Goal: Transaction & Acquisition: Purchase product/service

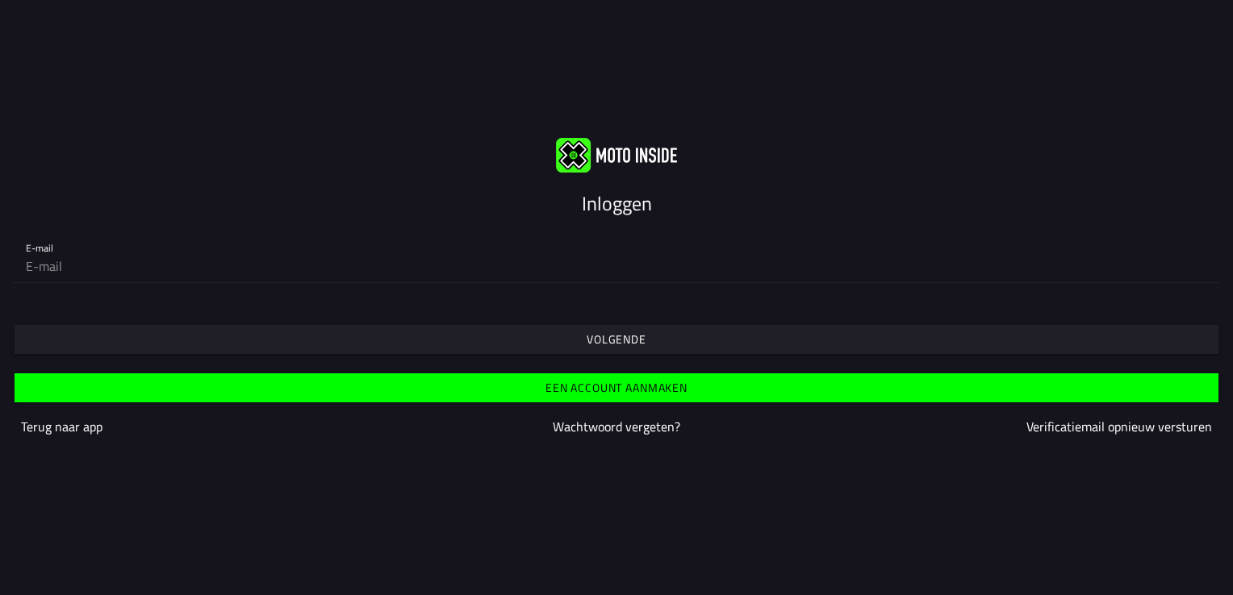
click at [612, 329] on span "Volgende" at bounding box center [616, 339] width 1179 height 29
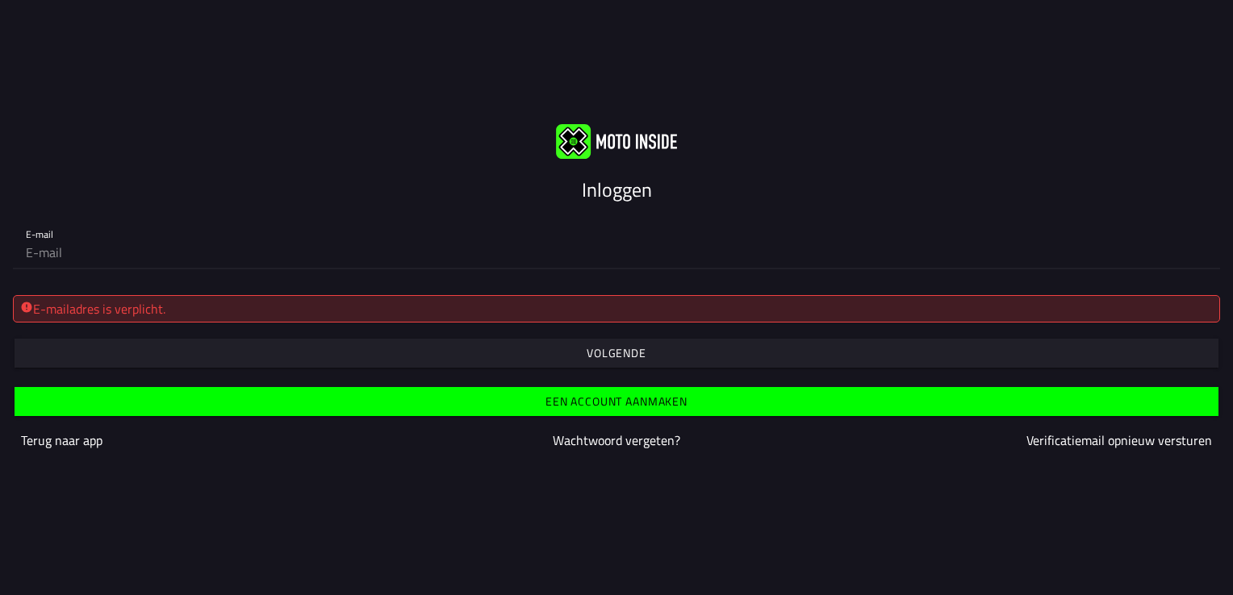
click at [65, 250] on input "email" at bounding box center [616, 252] width 1181 height 32
type input "[EMAIL_ADDRESS][DOMAIN_NAME]"
click at [547, 345] on span "button" at bounding box center [616, 353] width 1179 height 29
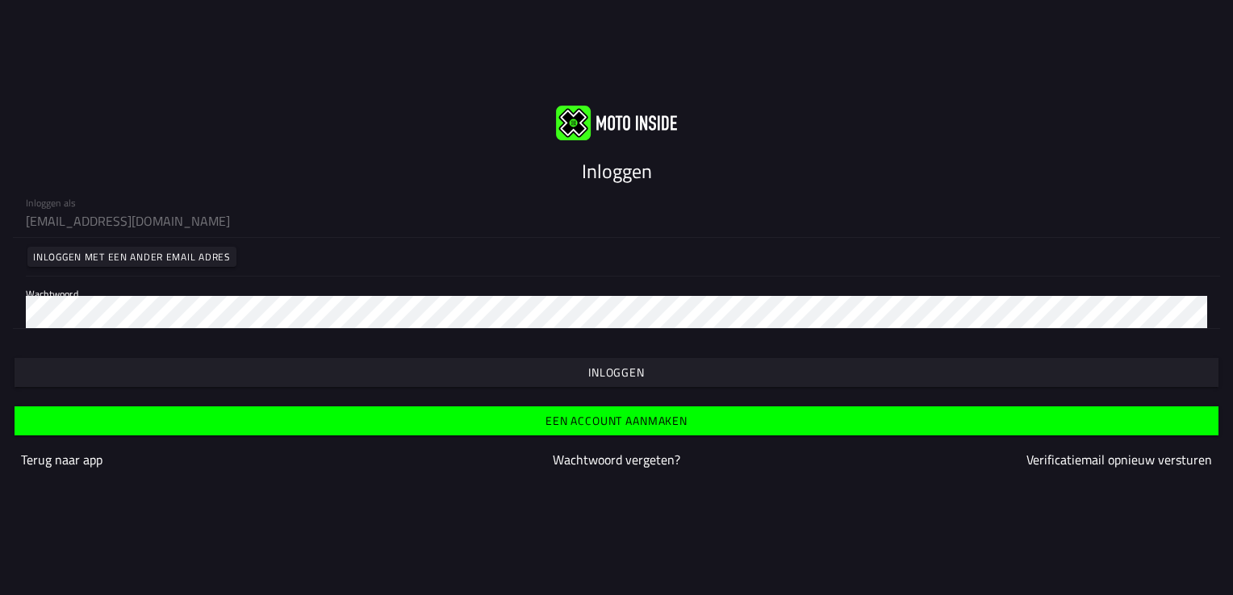
click at [248, 365] on span "button" at bounding box center [616, 372] width 1179 height 29
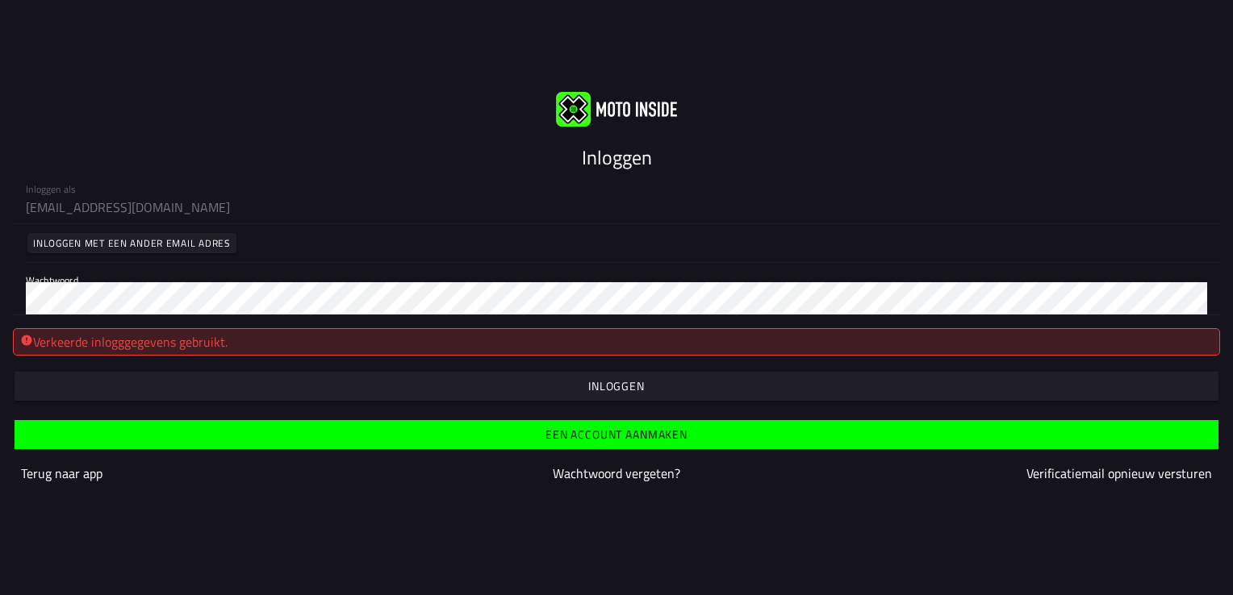
click at [357, 382] on span "button" at bounding box center [616, 386] width 1179 height 29
click at [0, 0] on slot "Wachtwoord vergeten?" at bounding box center [0, 0] width 0 height 0
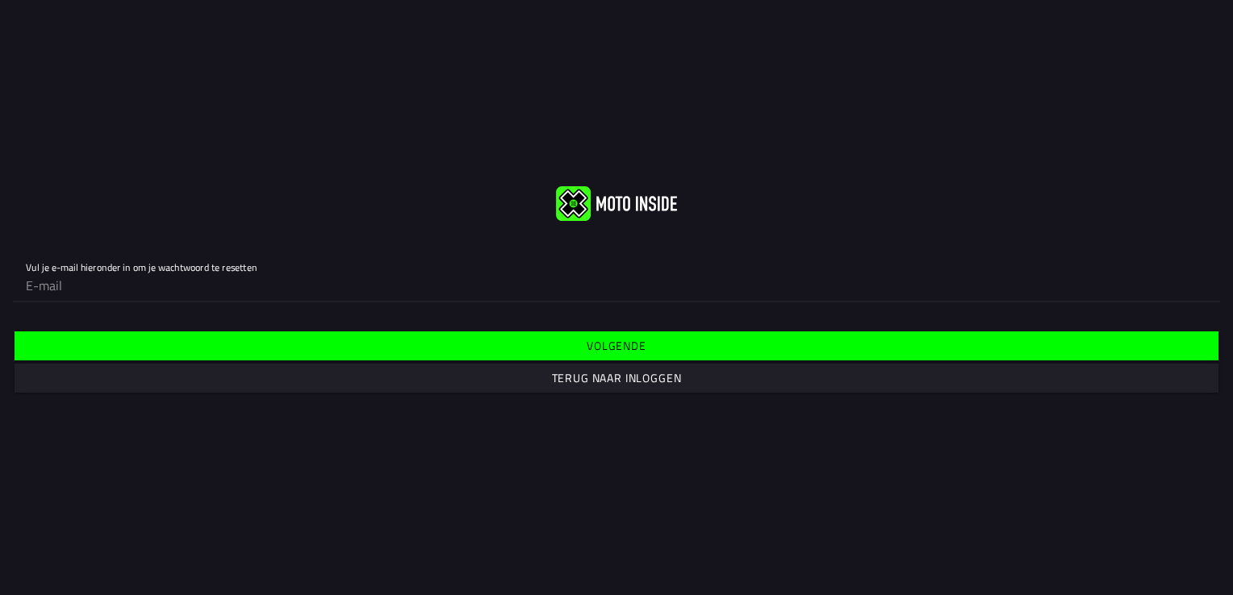
click at [110, 290] on input "email" at bounding box center [616, 285] width 1181 height 32
click at [111, 343] on span "Volgende" at bounding box center [616, 346] width 1179 height 29
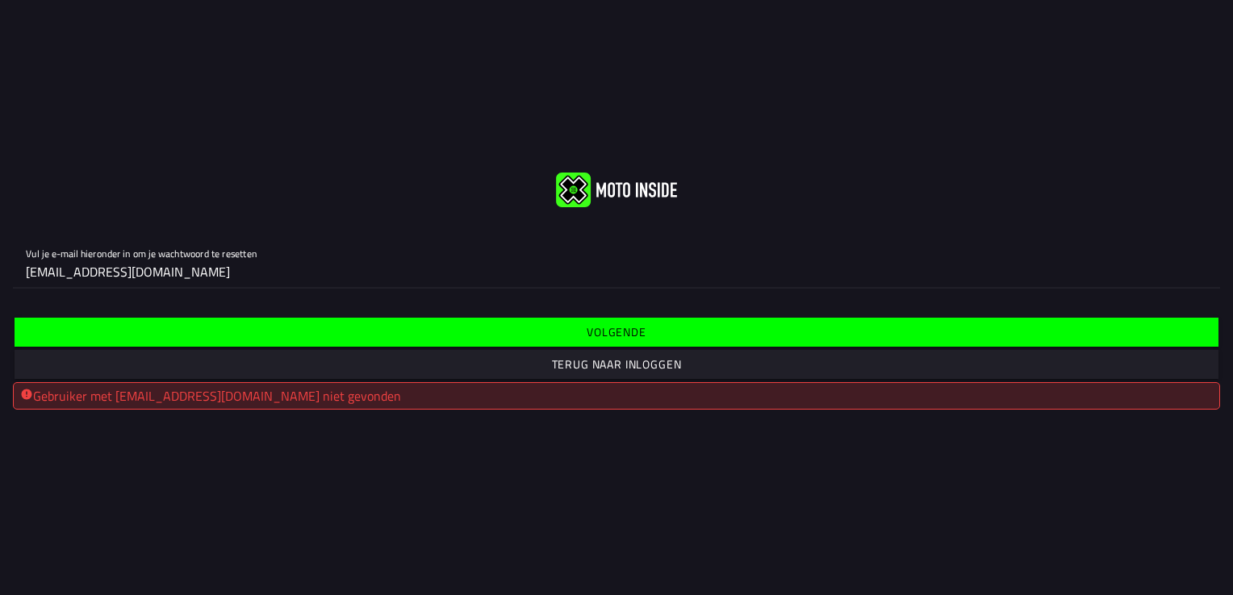
click at [216, 269] on input "[EMAIL_ADDRESS][DOMAIN_NAME]" at bounding box center [616, 272] width 1181 height 32
type input "i"
type input "[EMAIL_ADDRESS][DOMAIN_NAME]"
click at [190, 331] on span "button" at bounding box center [616, 332] width 1179 height 29
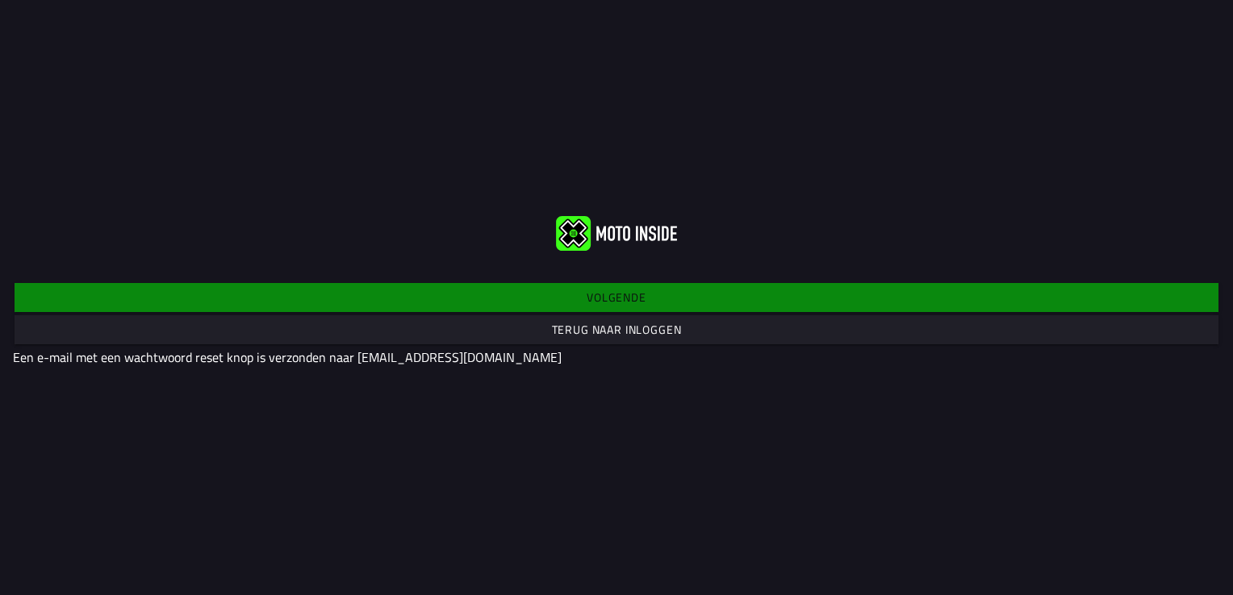
click at [190, 331] on span "Terug naar inloggen" at bounding box center [616, 329] width 1179 height 29
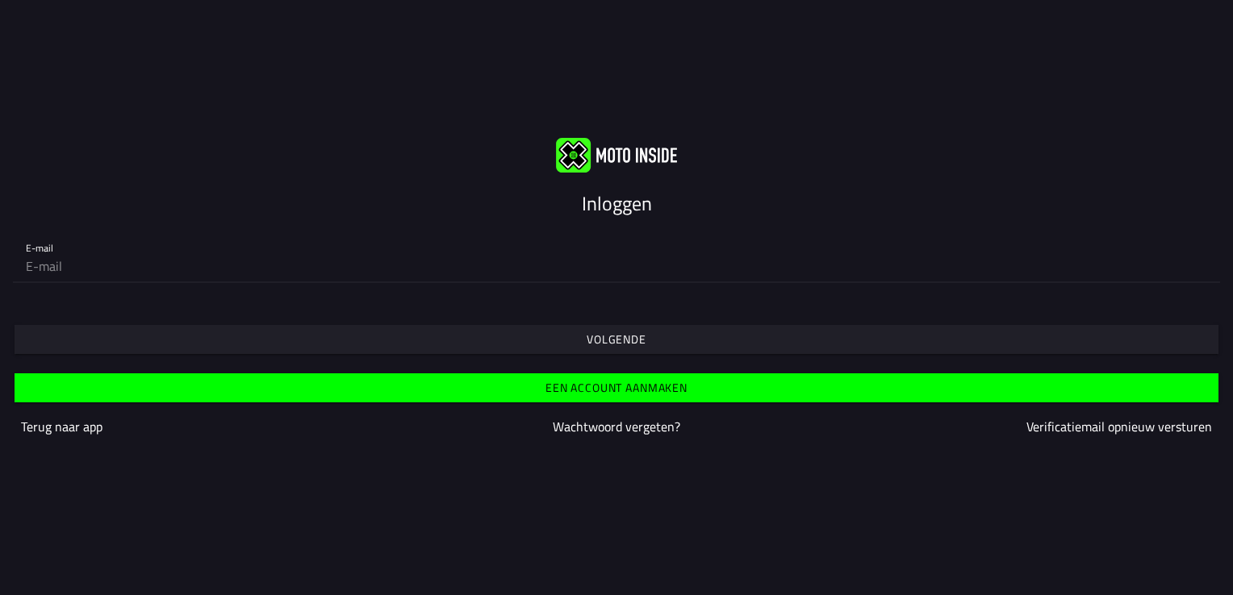
click at [84, 267] on input "email" at bounding box center [616, 266] width 1181 height 32
type input "[EMAIL_ADDRESS][DOMAIN_NAME]"
click at [513, 342] on span "Volgende" at bounding box center [616, 339] width 1179 height 29
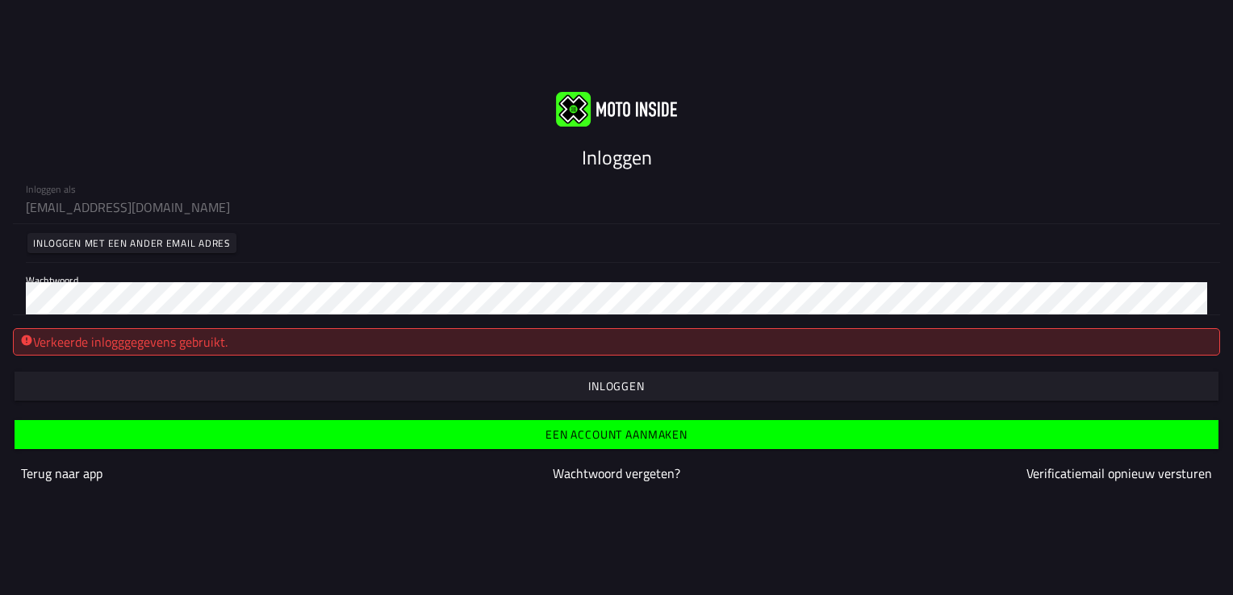
click at [900, 307] on div "Inloggen als [EMAIL_ADDRESS][DOMAIN_NAME] Inloggen met een ander email adres Wa…" at bounding box center [616, 244] width 1233 height 144
click at [214, 205] on div "Inloggen als [EMAIL_ADDRESS][DOMAIN_NAME] Inloggen met een ander email adres Wa…" at bounding box center [616, 244] width 1233 height 144
click at [216, 201] on div "Inloggen als [EMAIL_ADDRESS][DOMAIN_NAME] Inloggen met een ander email adres Wa…" at bounding box center [616, 244] width 1233 height 144
click at [523, 383] on span "button" at bounding box center [616, 386] width 1179 height 29
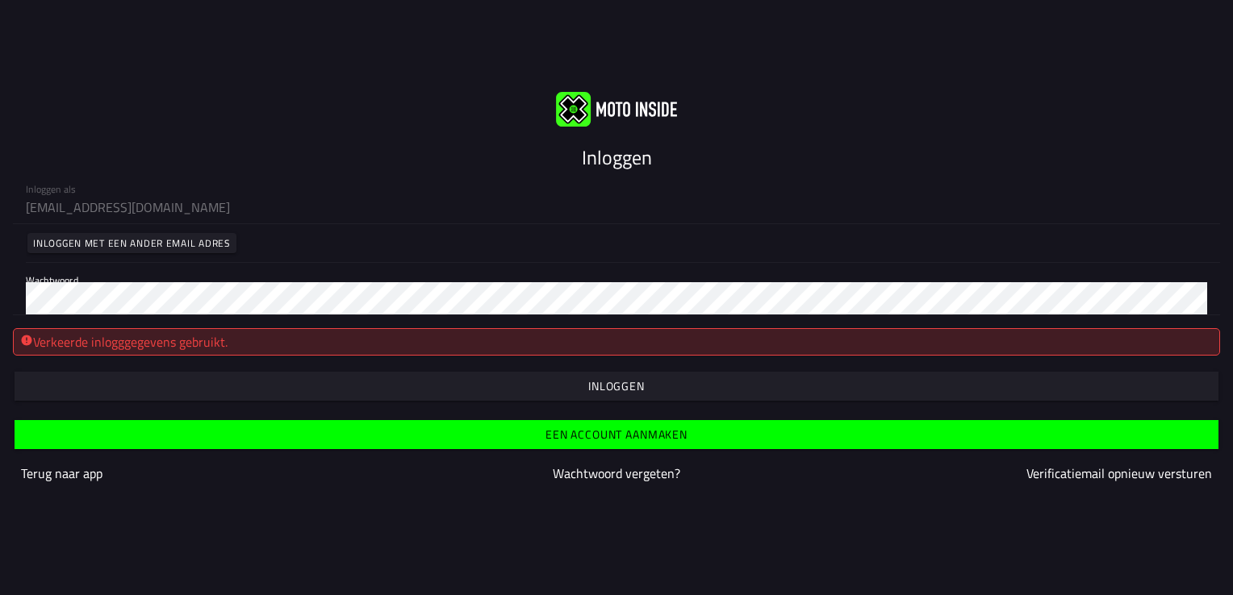
click at [0, 0] on slot "Wachtwoord vergeten?" at bounding box center [0, 0] width 0 height 0
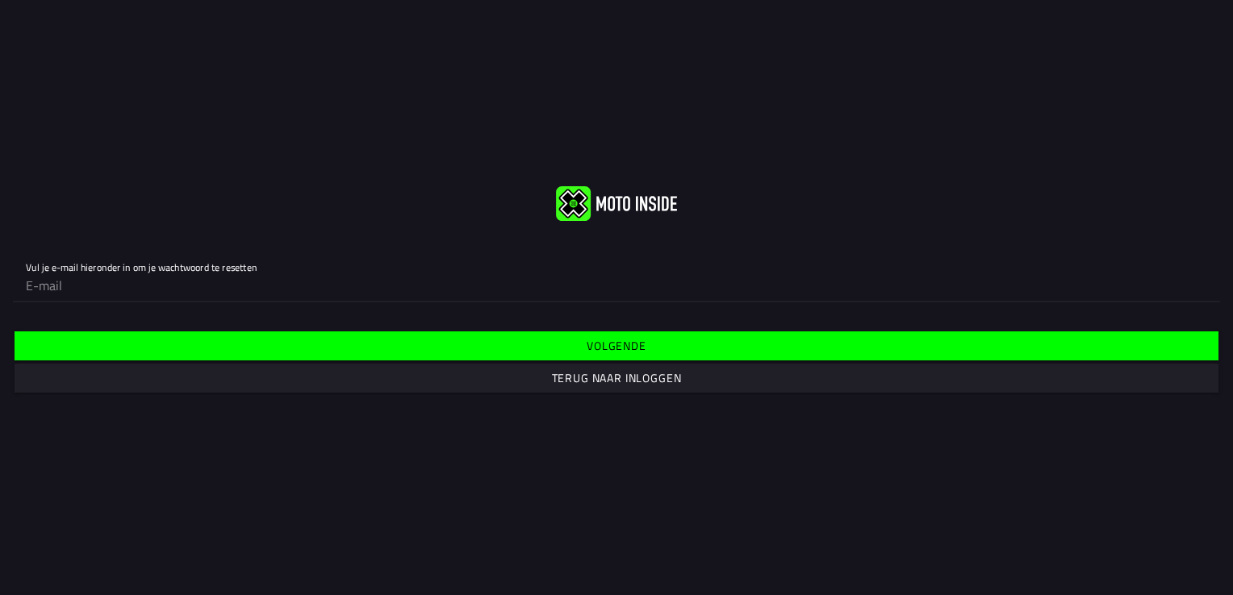
click at [173, 276] on input "email" at bounding box center [616, 285] width 1181 height 32
type input "b"
type input "i"
type input "[EMAIL_ADDRESS][DOMAIN_NAME]"
click at [0, 0] on slot "Terug naar inloggen" at bounding box center [0, 0] width 0 height 0
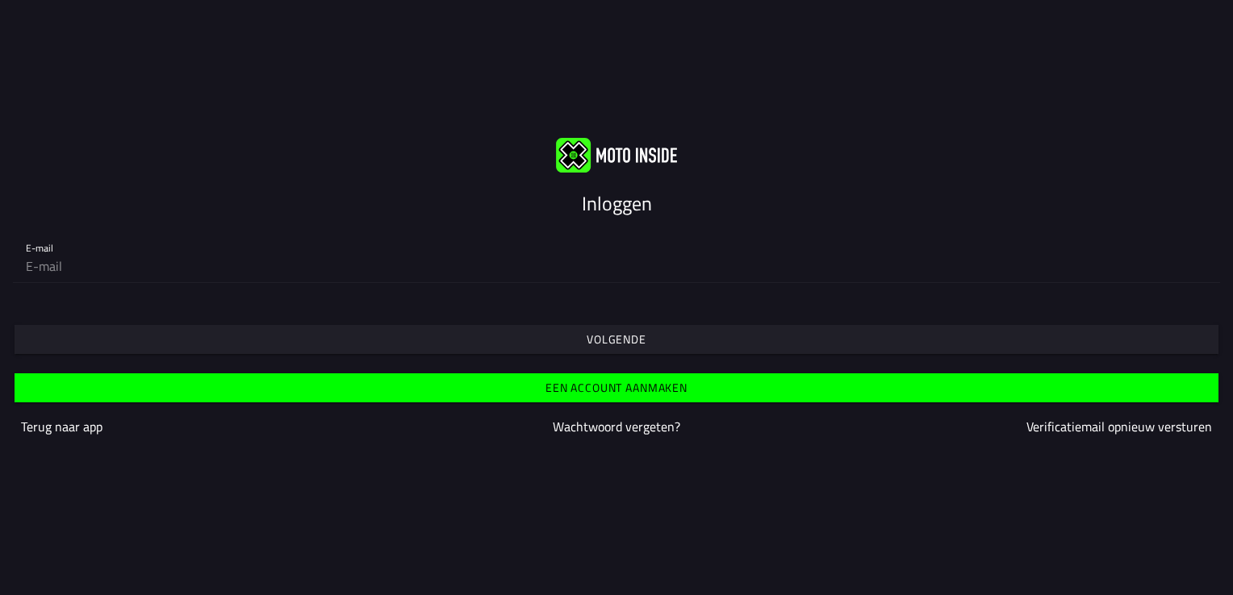
click at [65, 259] on input "email" at bounding box center [616, 266] width 1181 height 32
type input "[EMAIL_ADDRESS][DOMAIN_NAME]"
click at [88, 342] on span "Volgende" at bounding box center [616, 339] width 1179 height 29
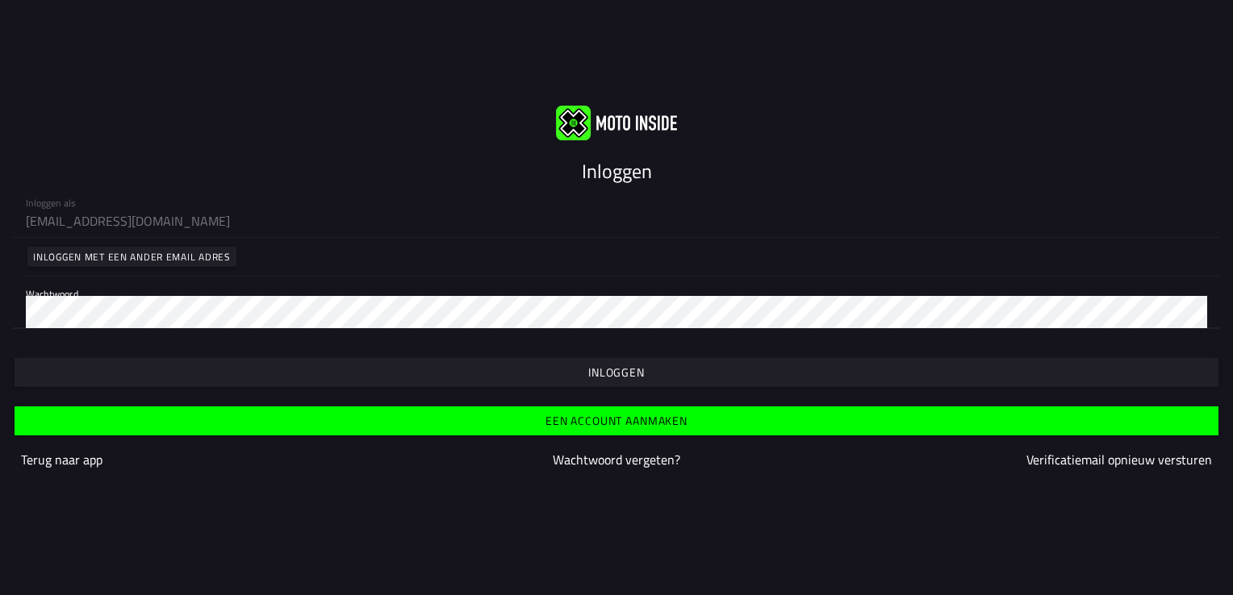
click at [462, 388] on form "Inloggen als [EMAIL_ADDRESS][DOMAIN_NAME] Inloggen met een ander email adres Wa…" at bounding box center [616, 338] width 1233 height 305
click at [449, 382] on span "button" at bounding box center [616, 372] width 1179 height 29
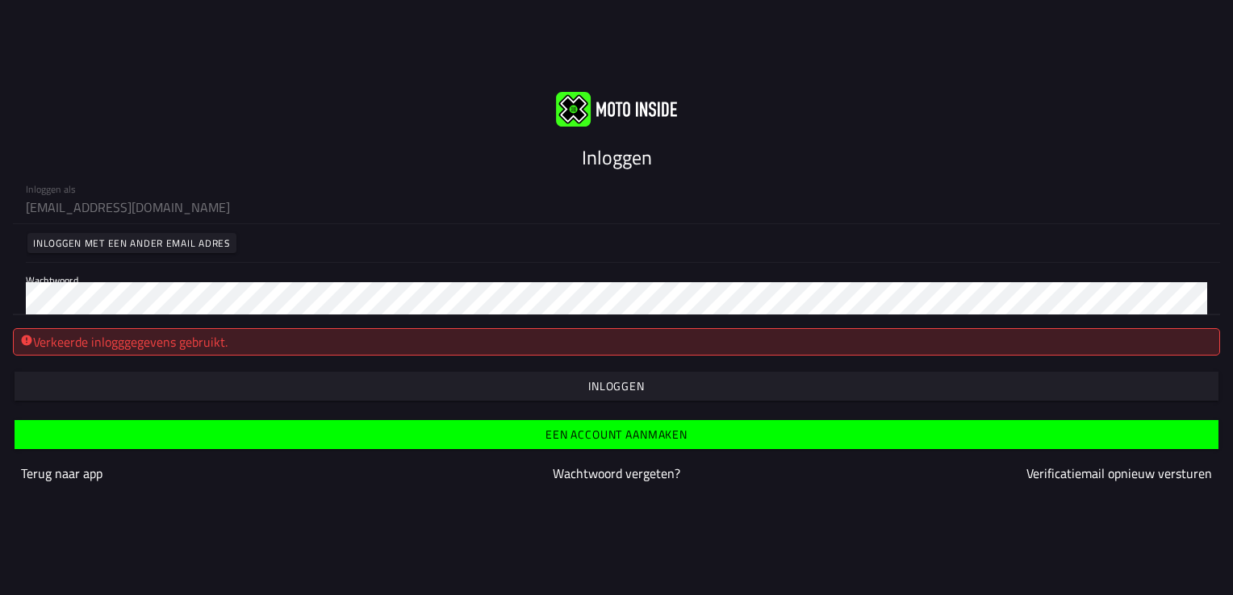
click at [342, 395] on span "button" at bounding box center [616, 386] width 1179 height 29
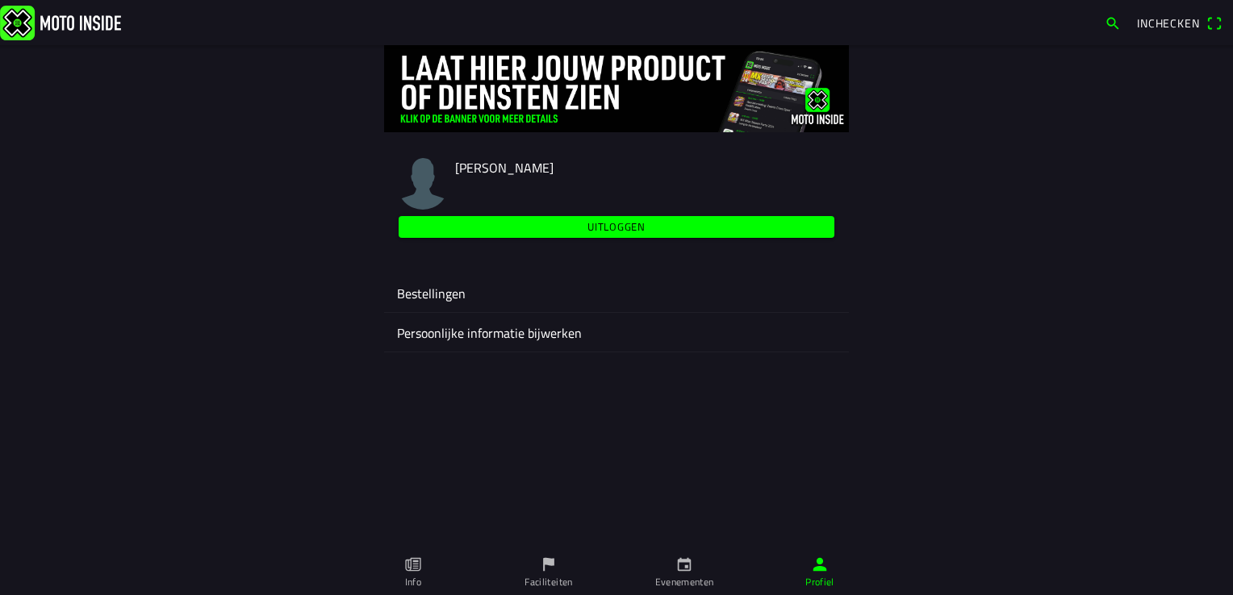
click at [426, 295] on ion-label "Bestellingen" at bounding box center [616, 293] width 439 height 19
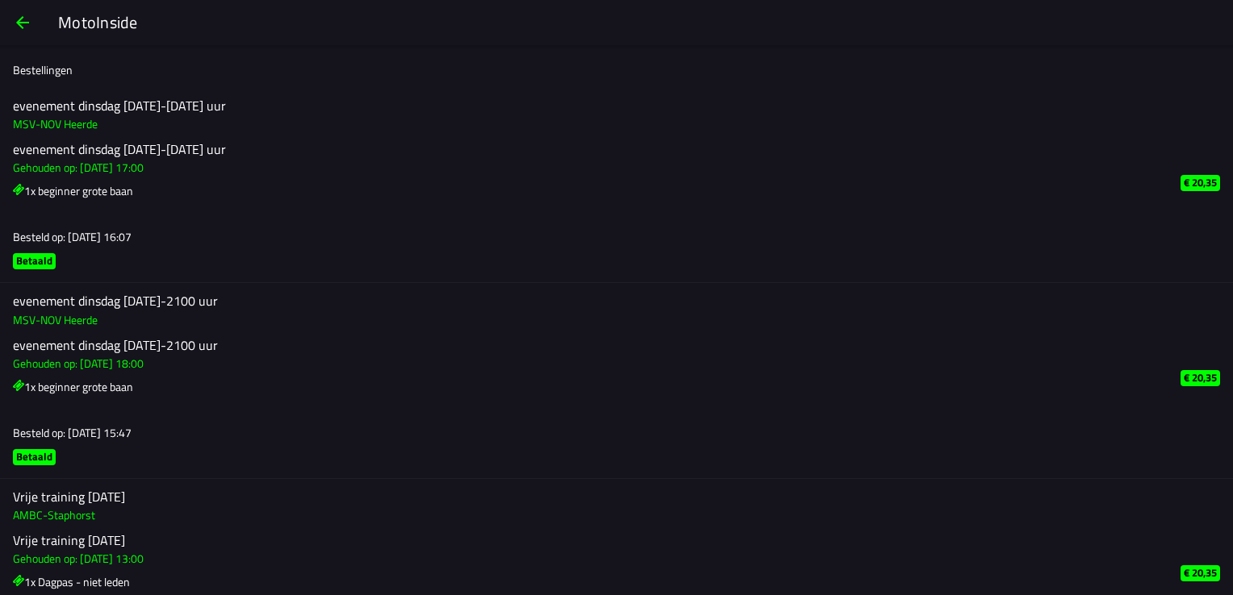
click at [379, 344] on h2 "evenement dinsdag [DATE]-2100 uur" at bounding box center [584, 345] width 1142 height 15
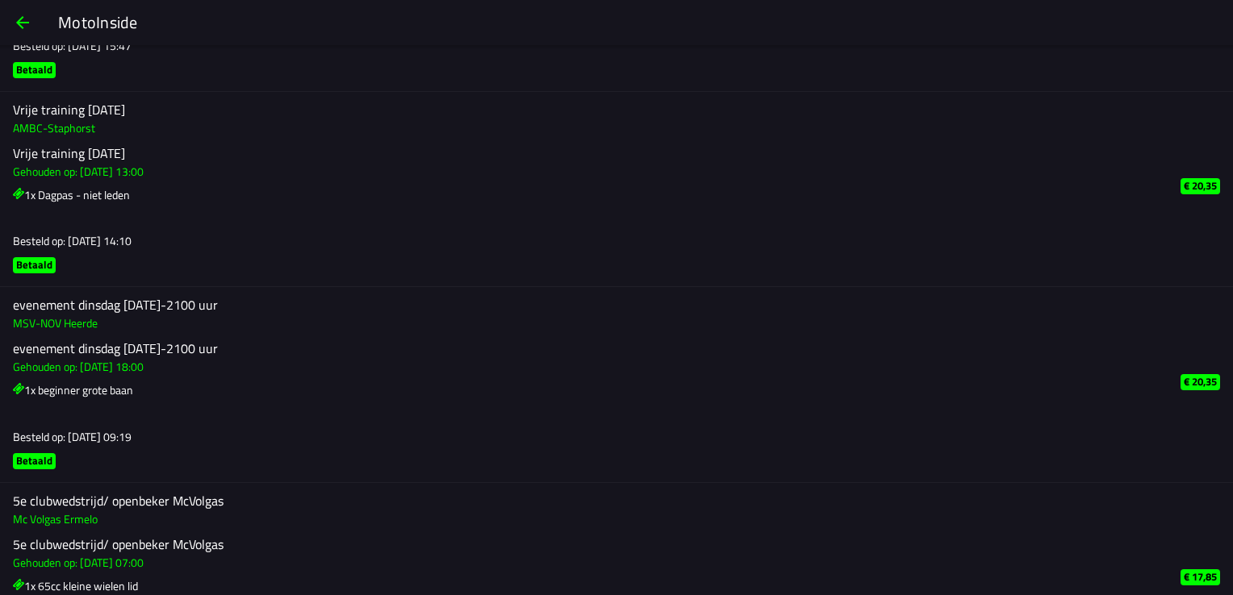
scroll to position [387, 0]
click at [27, 21] on span "button" at bounding box center [22, 22] width 19 height 39
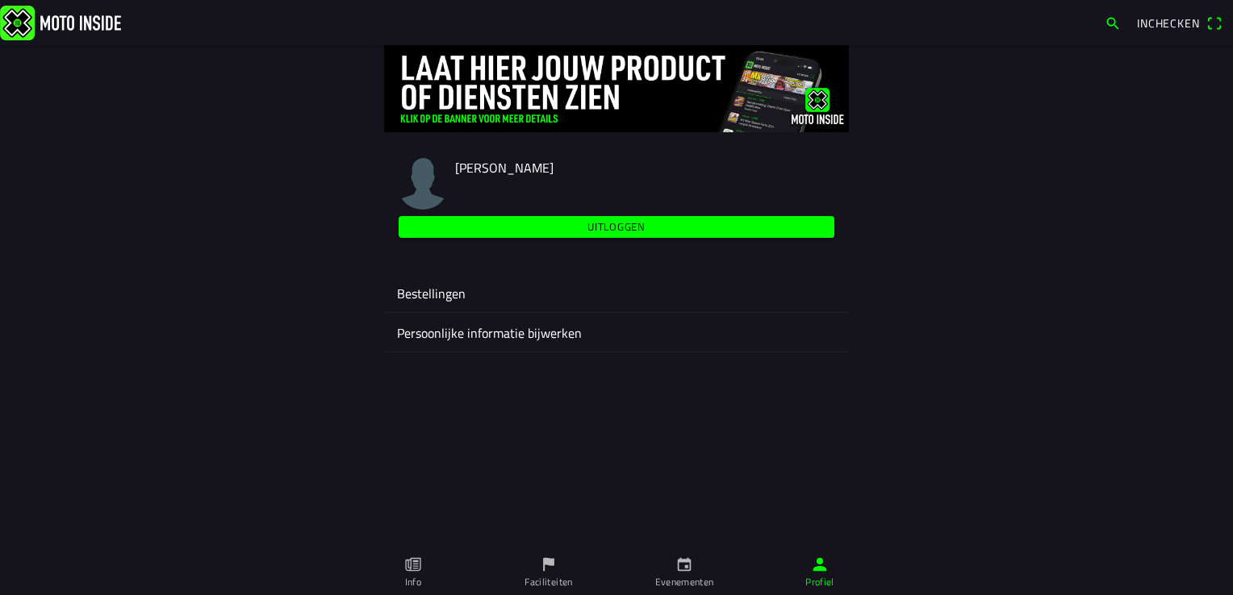
click at [675, 565] on link "Evenementen" at bounding box center [684, 572] width 136 height 45
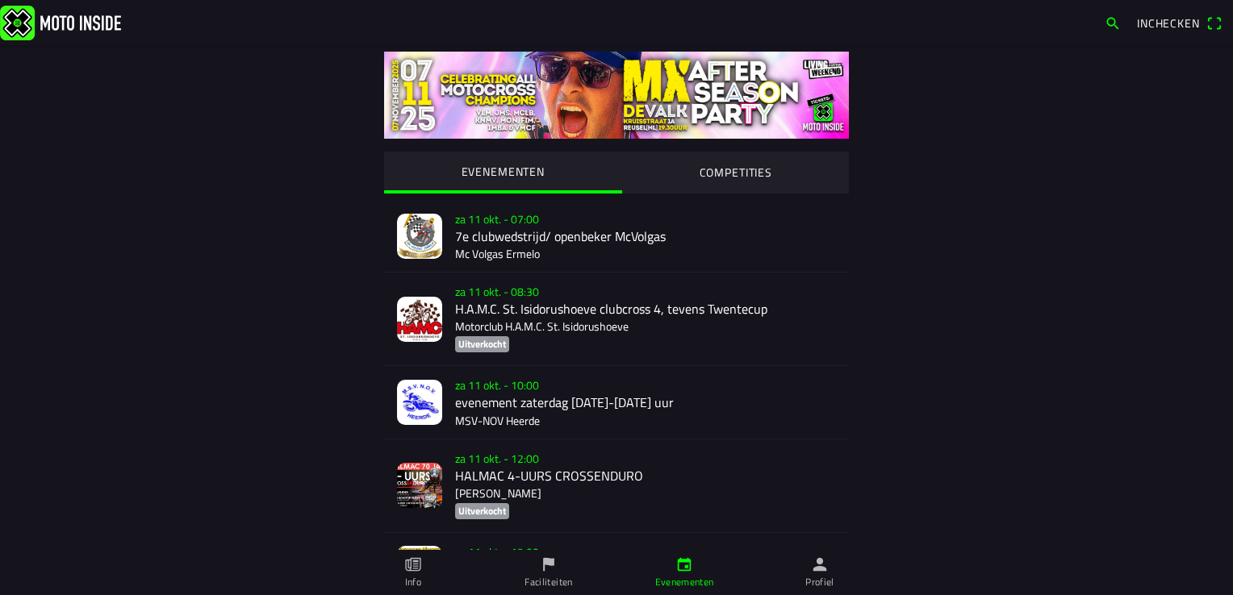
click at [412, 237] on img at bounding box center [419, 236] width 45 height 45
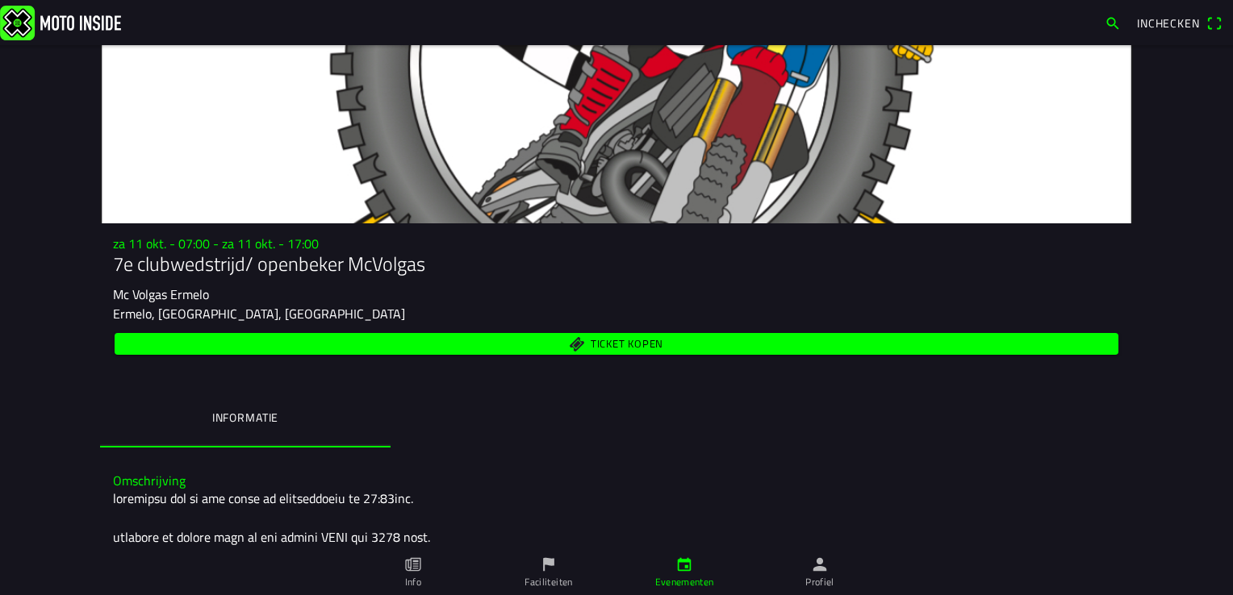
click at [529, 345] on span "Ticket kopen" at bounding box center [616, 344] width 985 height 22
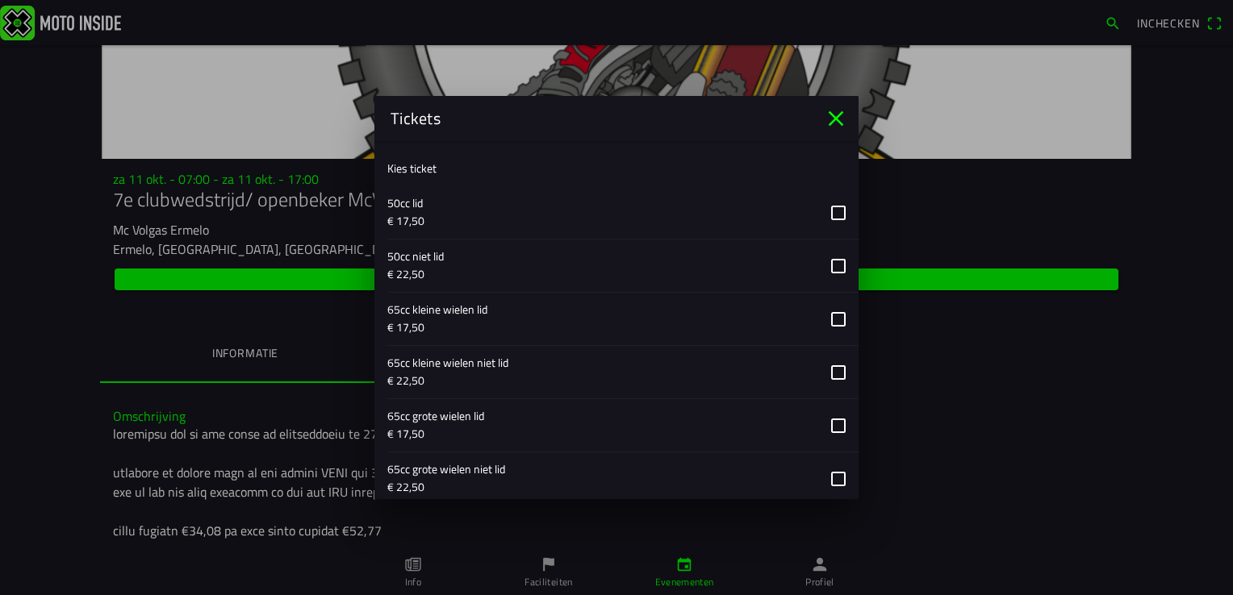
scroll to position [420, 0]
click at [826, 311] on button "button" at bounding box center [622, 317] width 471 height 52
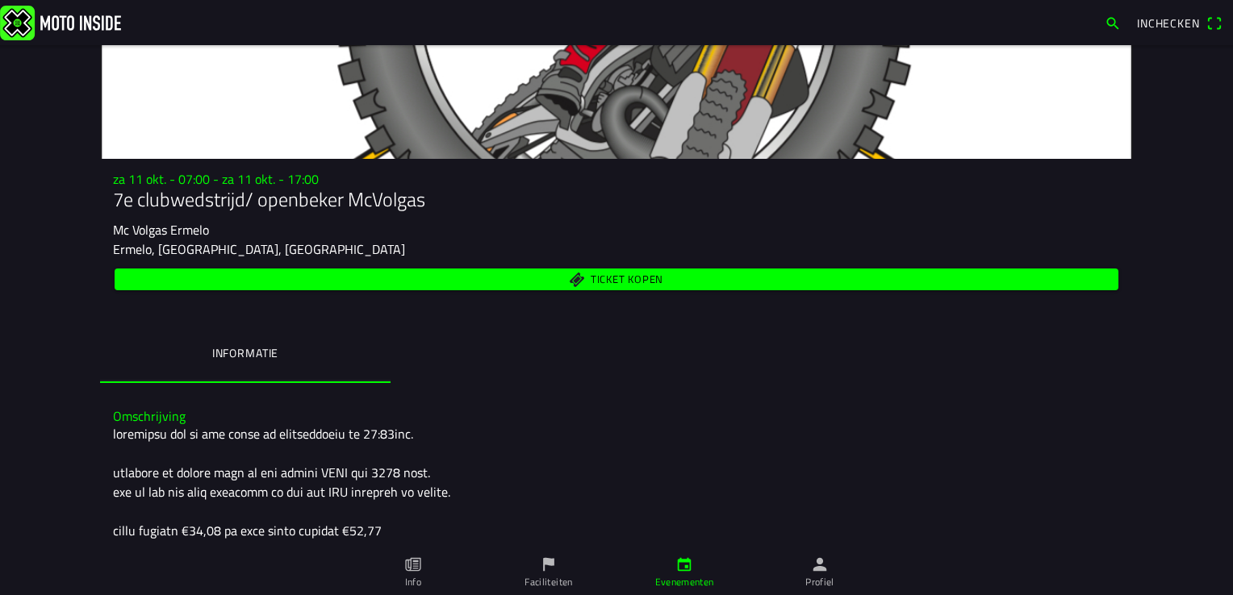
click at [955, 471] on ion-backdrop at bounding box center [616, 297] width 1233 height 595
click at [641, 286] on span "Ticket kopen" at bounding box center [627, 280] width 73 height 10
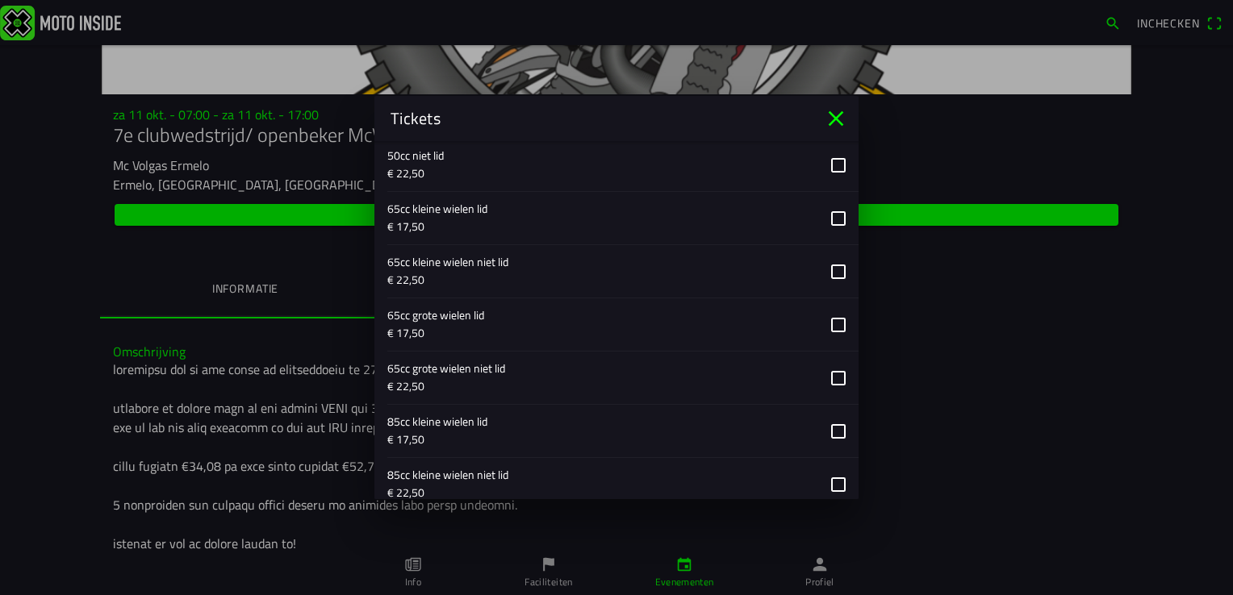
scroll to position [516, 0]
click at [833, 221] on button "button" at bounding box center [622, 221] width 471 height 52
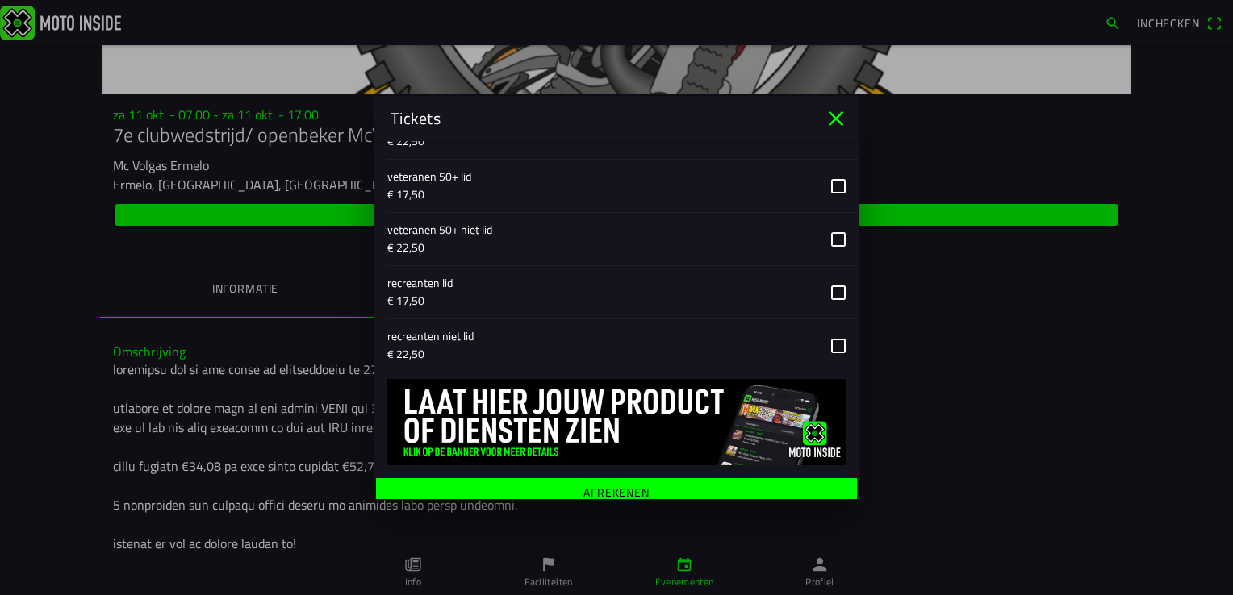
scroll to position [1937, 0]
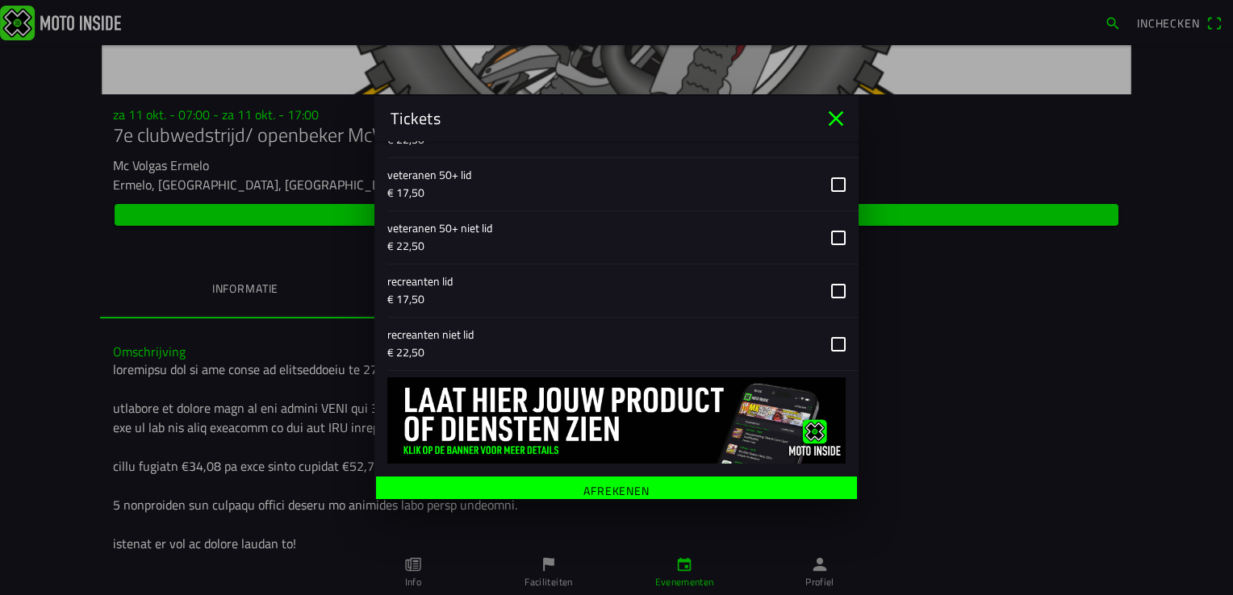
click at [700, 478] on span "Afrekenen" at bounding box center [616, 491] width 456 height 29
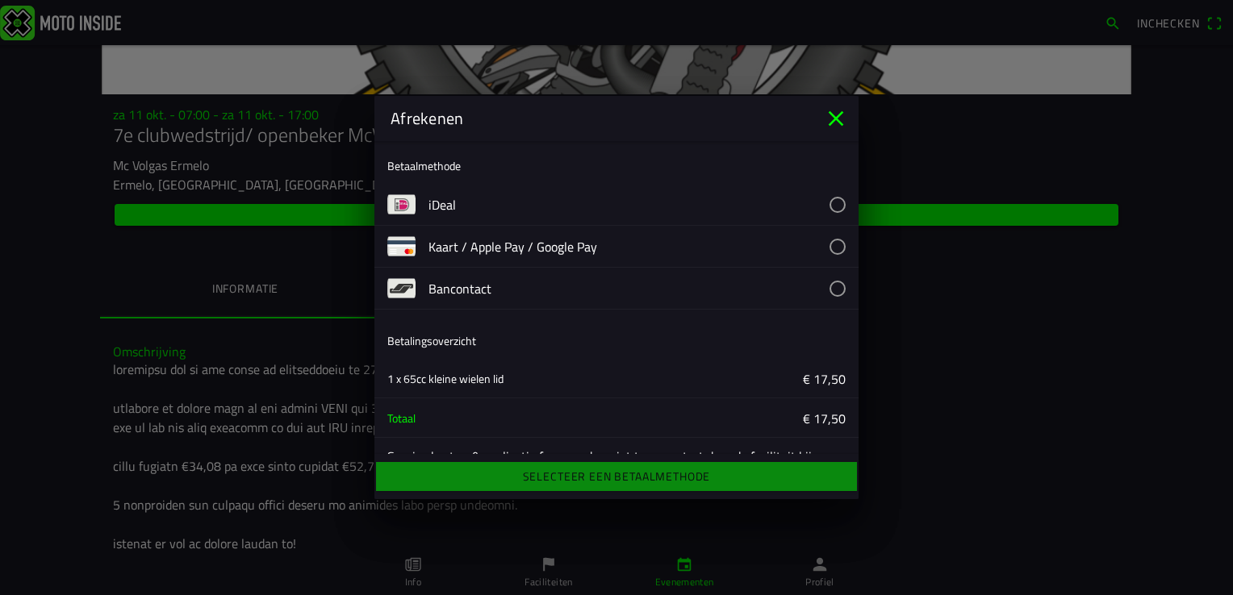
click at [408, 198] on img at bounding box center [401, 204] width 28 height 28
click at [436, 205] on button "button" at bounding box center [643, 204] width 430 height 41
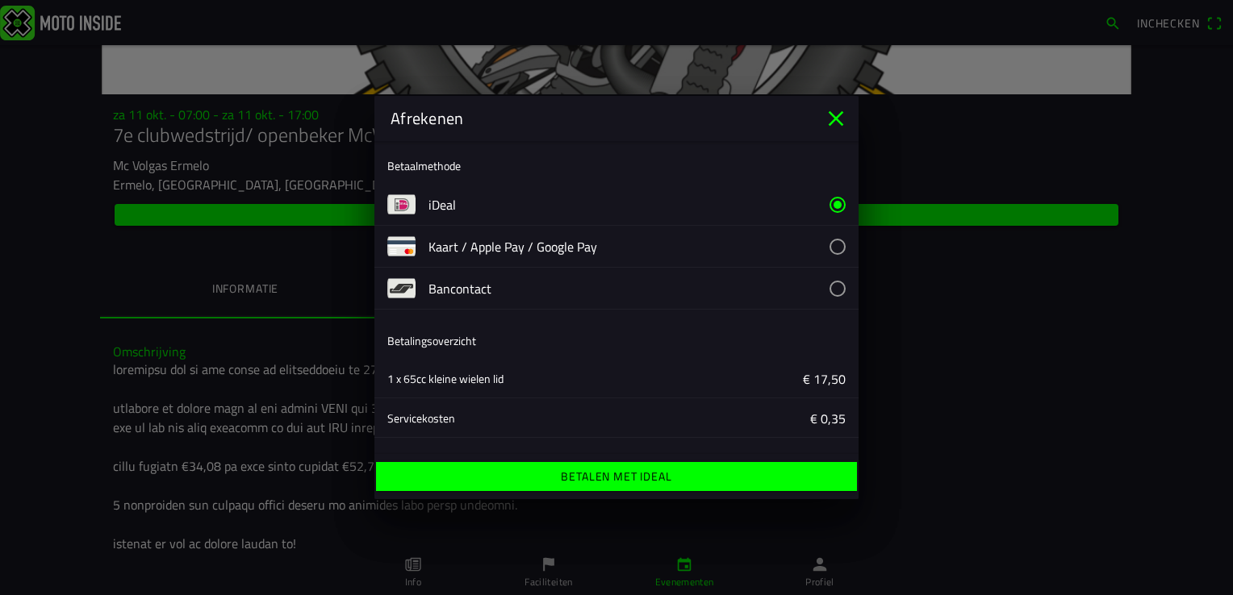
click at [620, 482] on ion-label "Betalen met iDeal" at bounding box center [616, 476] width 111 height 11
